Goal: Find specific page/section: Find specific page/section

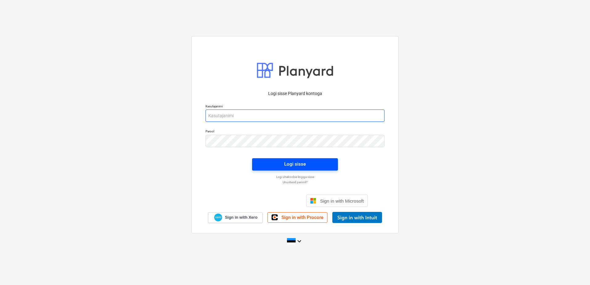
type input "[EMAIL_ADDRESS][DOMAIN_NAME]"
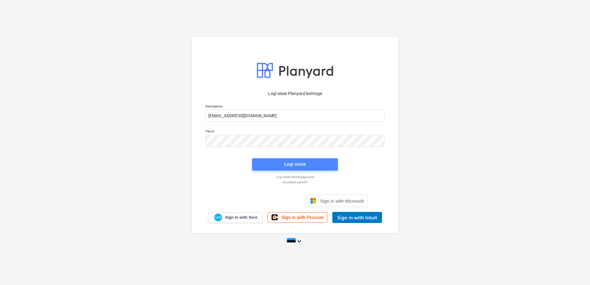
click at [304, 168] on div "Logi sisse" at bounding box center [295, 164] width 22 height 8
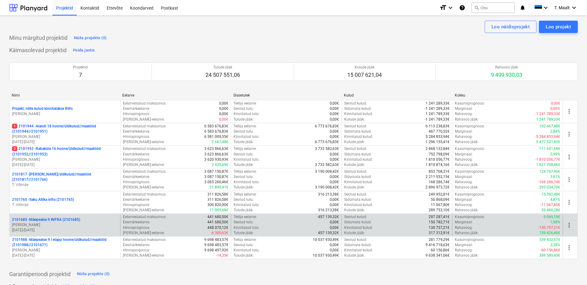
click at [56, 221] on p "2101685 - Mäepealse 9 INFRA (2101685)" at bounding box center [46, 219] width 68 height 5
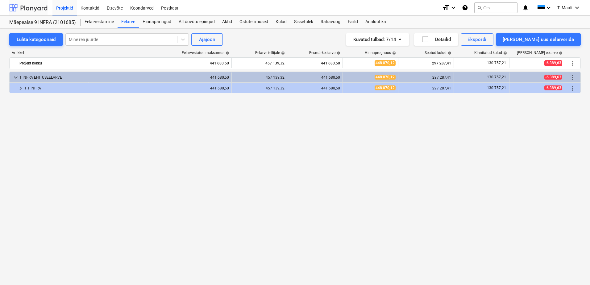
click at [23, 10] on div at bounding box center [28, 7] width 38 height 15
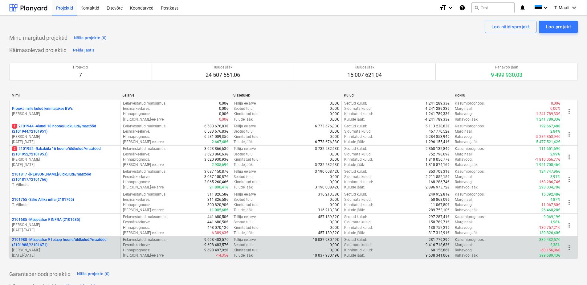
click at [67, 241] on p "2101988 - Mäepealse 9 I etapp hoone/üldkulud//maatööd (2101988//2101671)" at bounding box center [65, 242] width 106 height 10
